Goal: Task Accomplishment & Management: Manage account settings

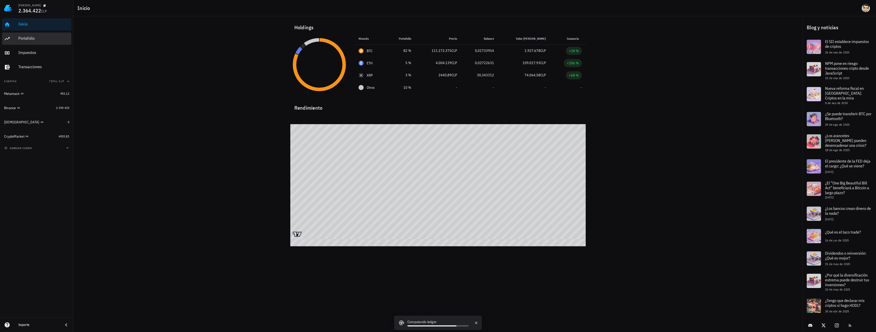
click at [20, 40] on div "Portafolio" at bounding box center [43, 38] width 51 height 5
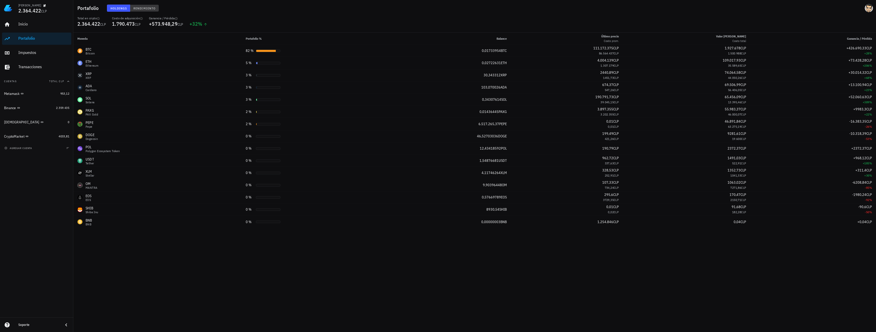
click at [133, 7] on span "Rendimiento" at bounding box center [144, 8] width 22 height 4
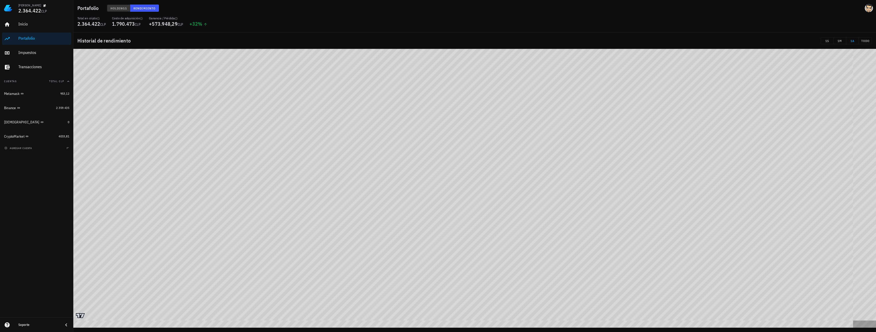
click at [121, 7] on span "Holdings" at bounding box center [118, 8] width 17 height 4
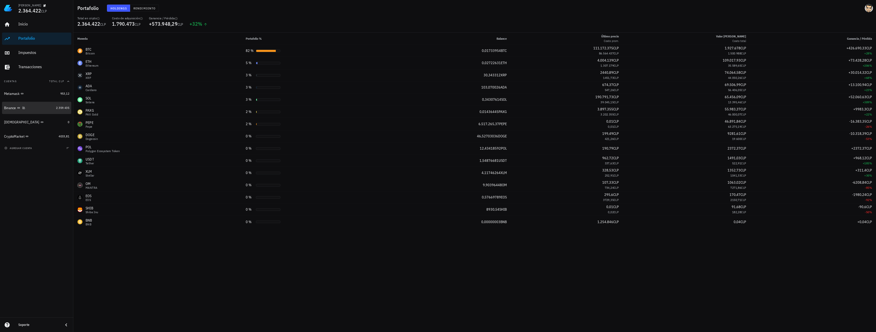
click at [9, 108] on div "Binance" at bounding box center [10, 108] width 12 height 4
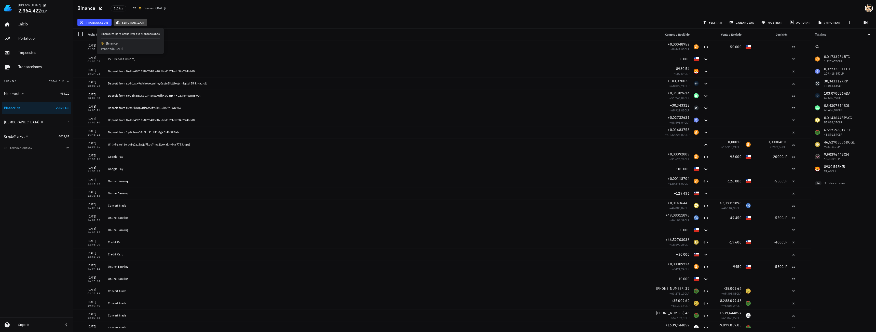
click at [130, 21] on span "sincronizar" at bounding box center [130, 22] width 27 height 4
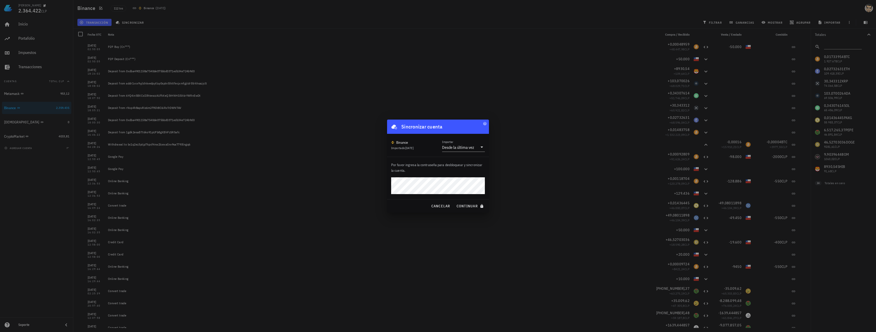
click at [454, 202] on button "continuar" at bounding box center [470, 206] width 33 height 9
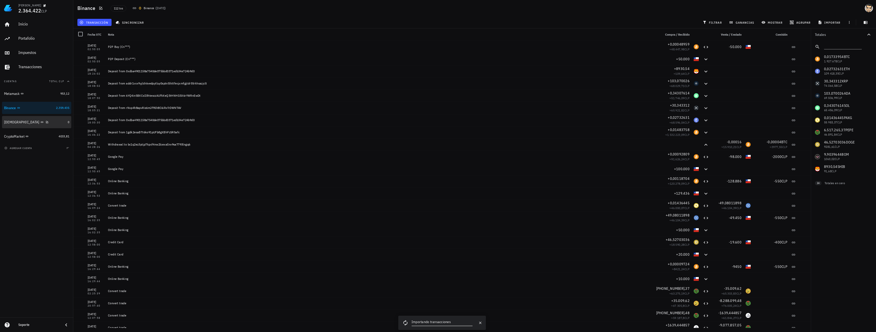
click at [9, 121] on div "[DEMOGRAPHIC_DATA]" at bounding box center [21, 122] width 35 height 4
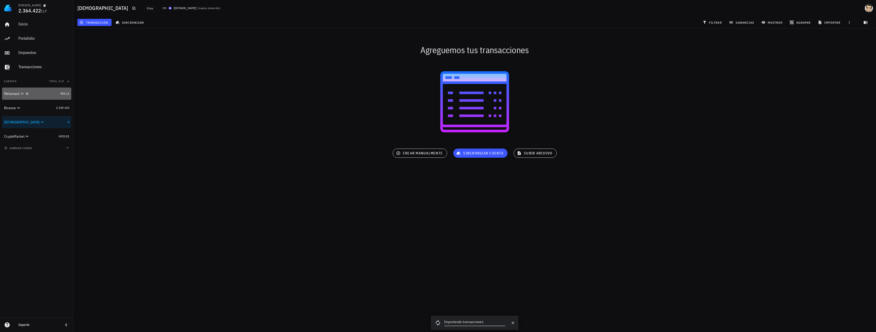
click at [9, 95] on div "Metamask" at bounding box center [12, 94] width 16 height 4
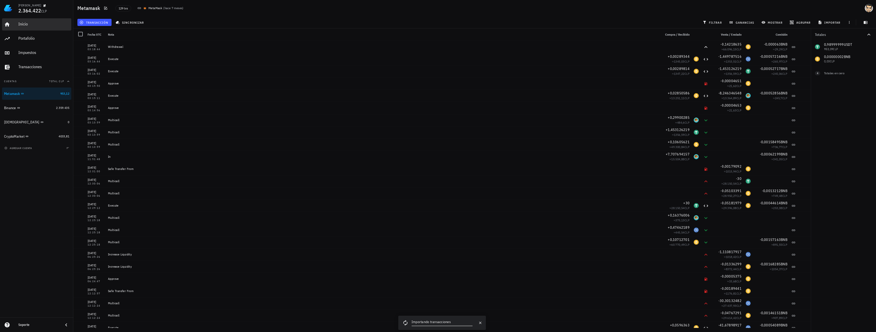
click at [27, 25] on div "Inicio" at bounding box center [43, 24] width 51 height 5
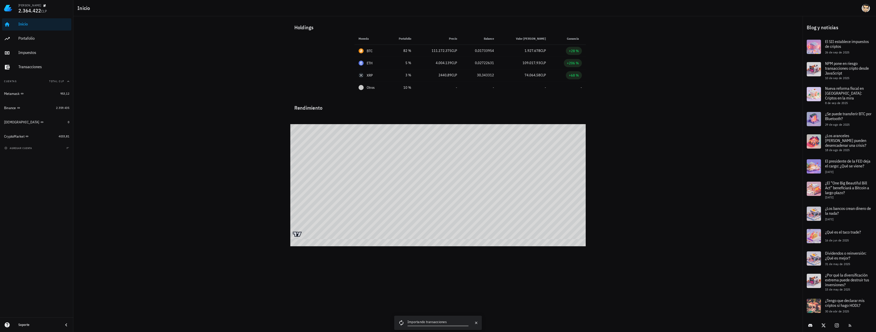
click at [657, 103] on div "Holdings Moneda Portafolio Precio Balance Valor [PERSON_NAME] Ganancia BTC 82 %…" at bounding box center [437, 126] width 729 height 221
click at [39, 41] on div "Portafolio" at bounding box center [43, 38] width 51 height 11
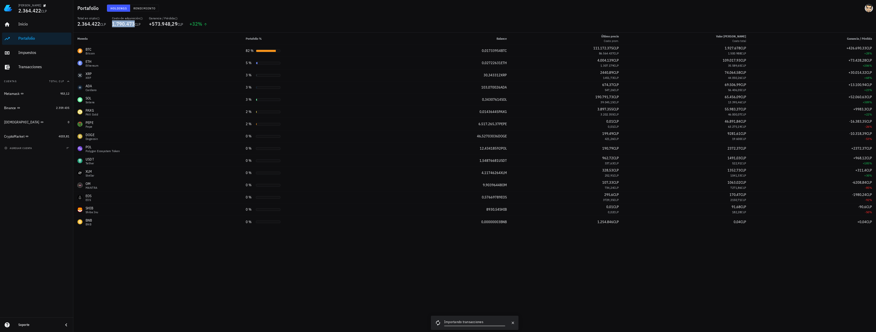
click at [122, 23] on span "1.790.473" at bounding box center [123, 23] width 23 height 7
click at [21, 54] on div "Impuestos" at bounding box center [43, 52] width 51 height 5
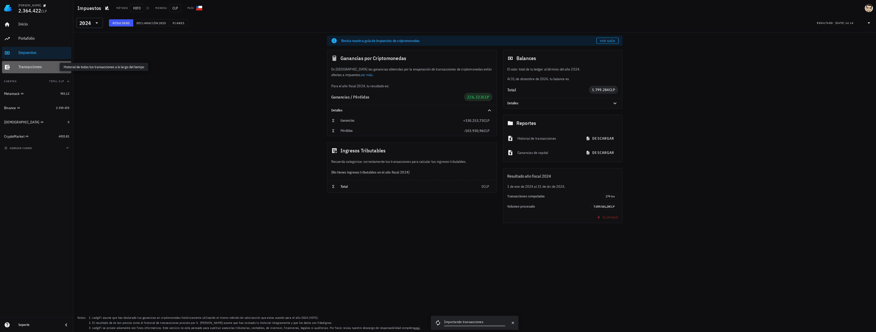
click at [29, 66] on div "Transacciones" at bounding box center [43, 66] width 51 height 5
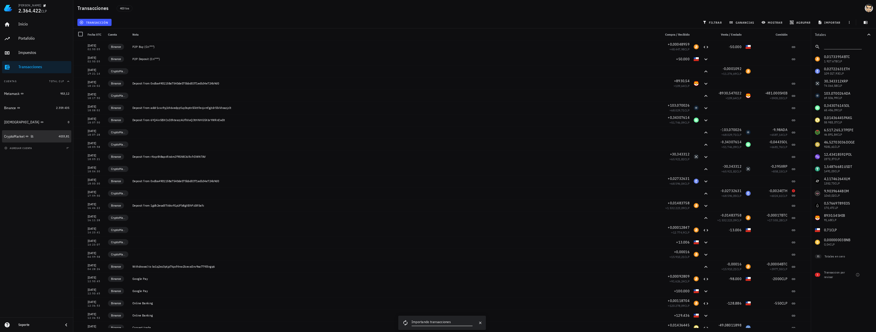
click at [16, 135] on div "CryptoMarket" at bounding box center [14, 136] width 20 height 4
